Goal: Task Accomplishment & Management: Manage account settings

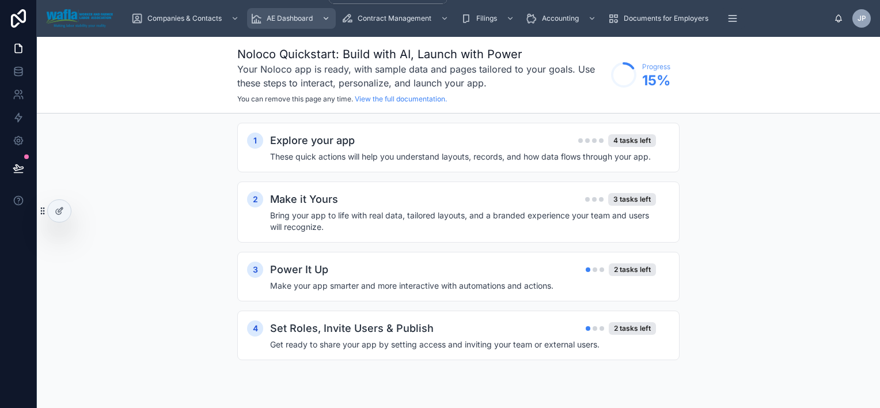
click at [293, 22] on span "AE Dashboard" at bounding box center [290, 18] width 46 height 9
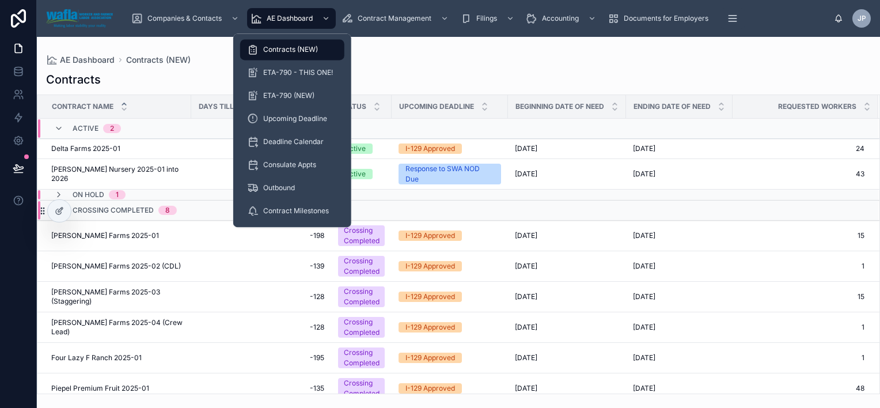
click at [305, 51] on span "Contracts (NEW)" at bounding box center [290, 49] width 55 height 9
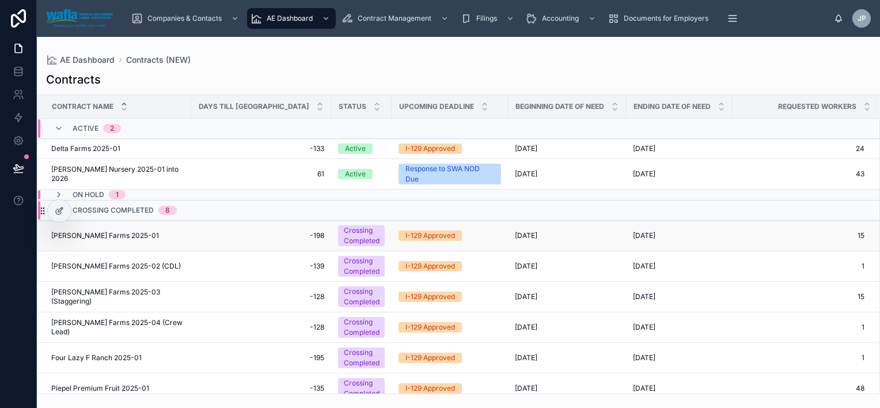
click at [77, 238] on span "[PERSON_NAME] Farms 2025-01" at bounding box center [105, 235] width 108 height 9
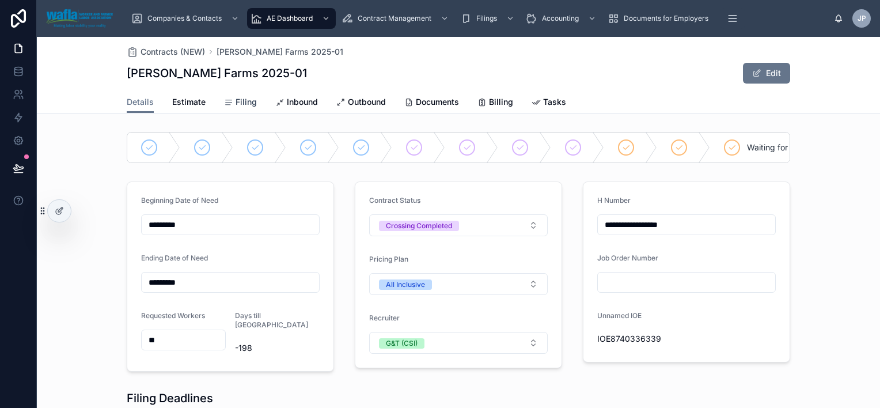
click at [243, 105] on span "Filing" at bounding box center [246, 102] width 21 height 12
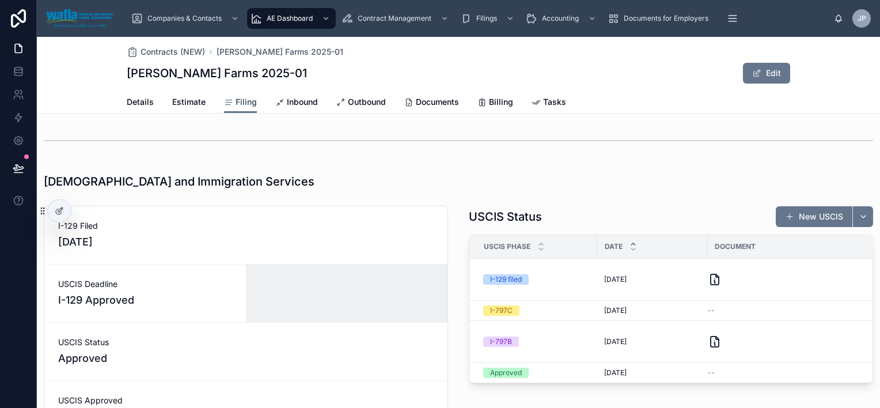
scroll to position [1373, 0]
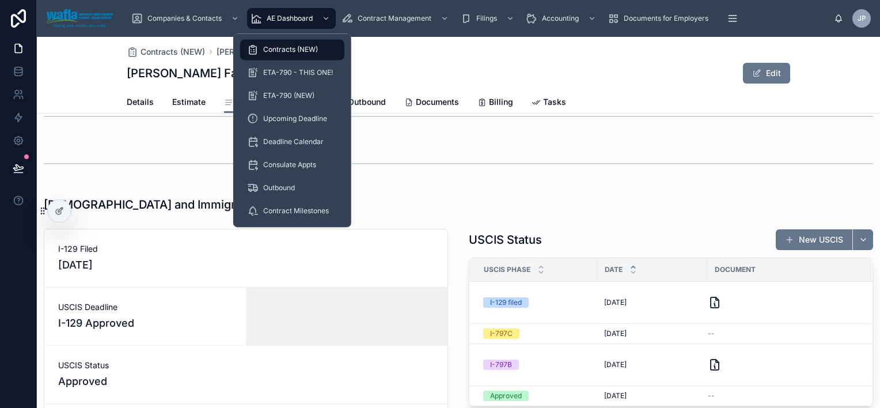
click at [290, 50] on span "Contracts (NEW)" at bounding box center [290, 49] width 55 height 9
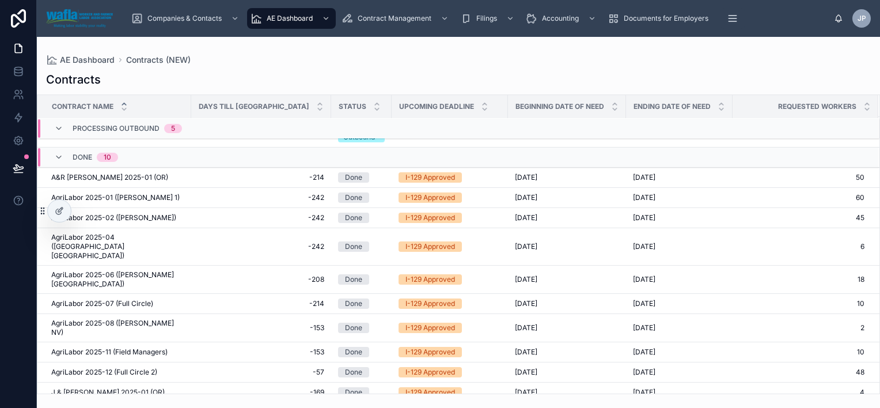
scroll to position [510, 0]
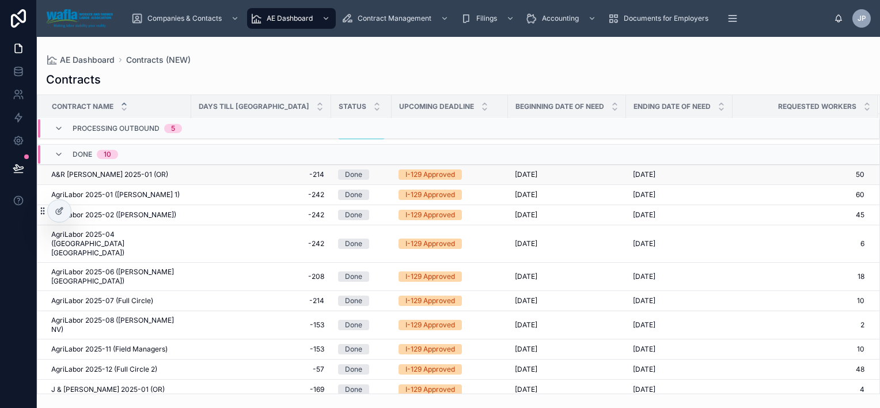
click at [126, 175] on span "A&R [PERSON_NAME] 2025-01 (OR)" at bounding box center [109, 174] width 117 height 9
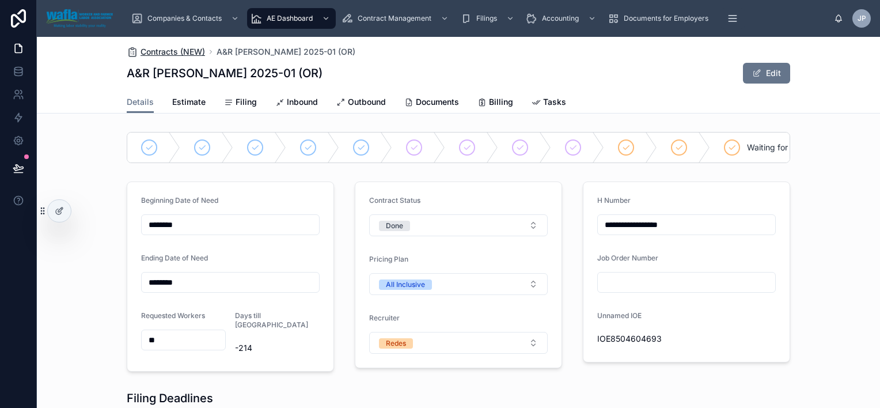
click at [179, 53] on span "Contracts (NEW)" at bounding box center [173, 52] width 65 height 12
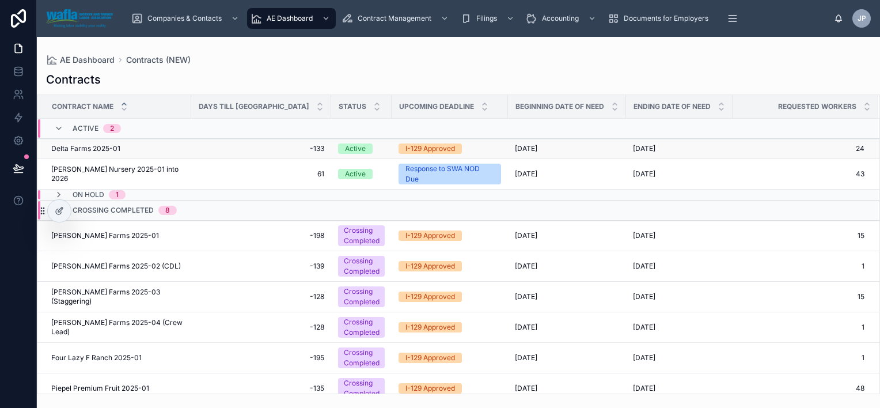
click at [126, 146] on div "Delta Farms 2025-01 Delta Farms 2025-01" at bounding box center [117, 148] width 133 height 9
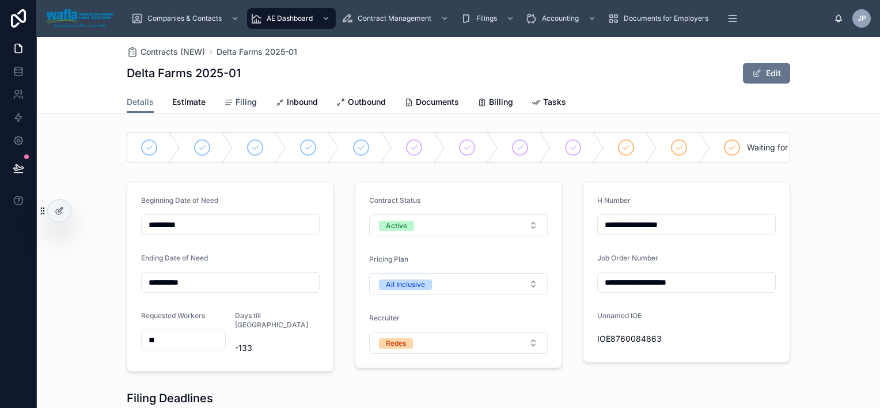
click at [242, 103] on span "Filing" at bounding box center [246, 102] width 21 height 12
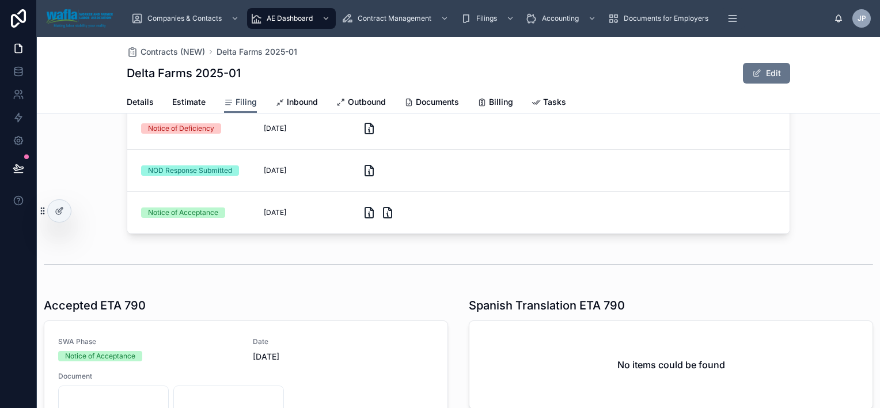
scroll to position [604, 0]
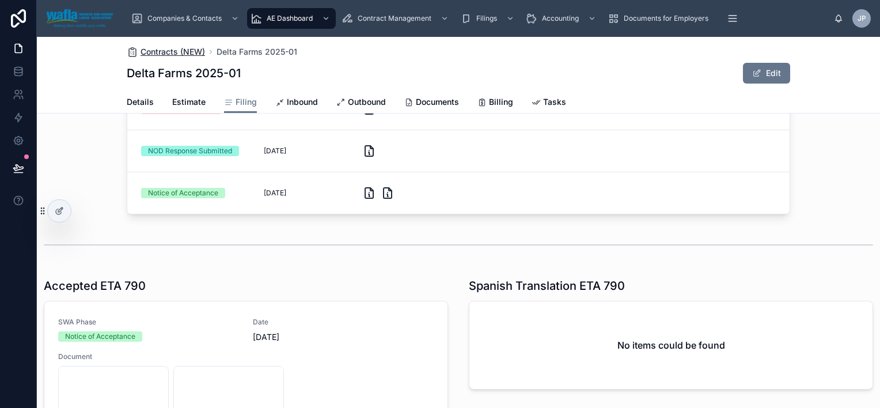
click at [184, 55] on span "Contracts (NEW)" at bounding box center [173, 52] width 65 height 12
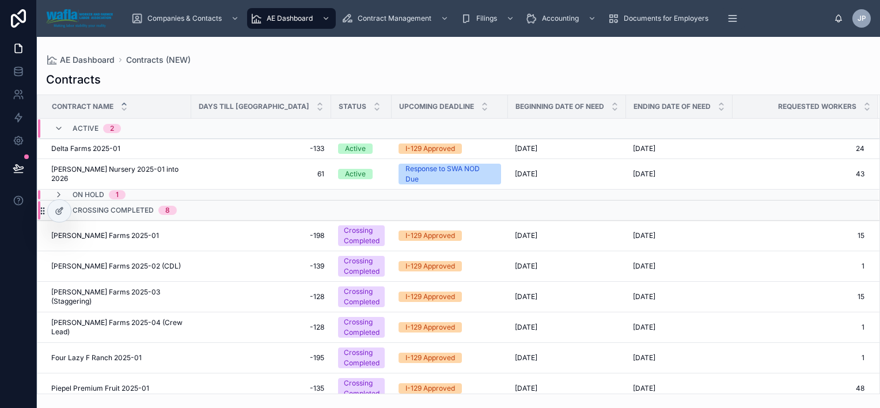
click at [69, 194] on div "On Hold 1" at bounding box center [89, 194] width 71 height 9
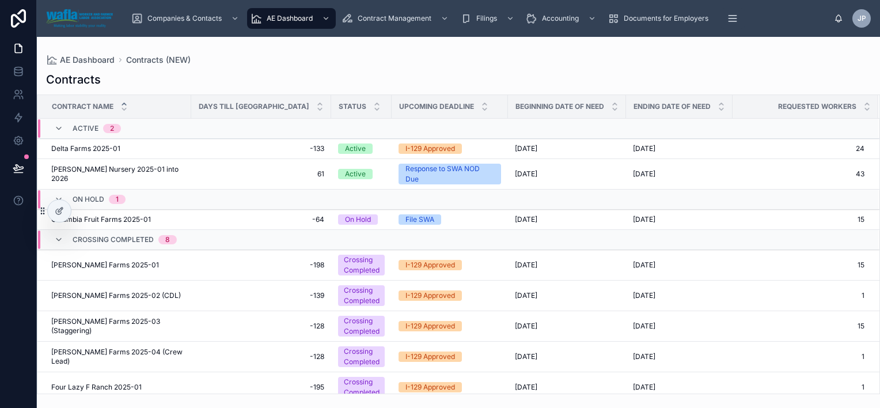
click at [79, 196] on span "On Hold" at bounding box center [89, 199] width 32 height 9
